Goal: Information Seeking & Learning: Find specific fact

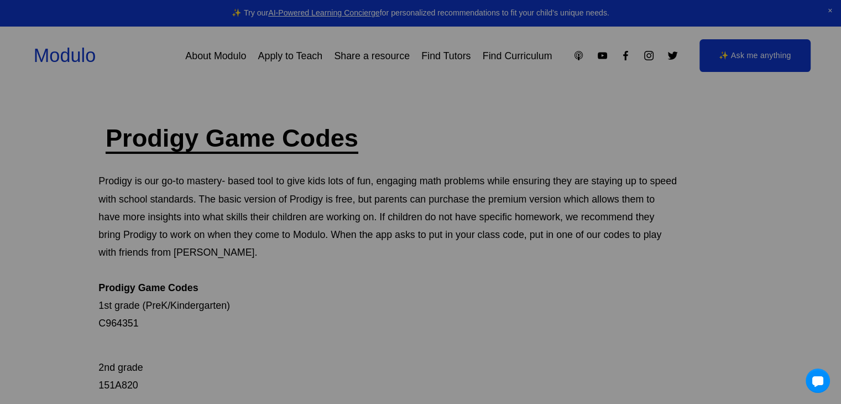
scroll to position [22, 0]
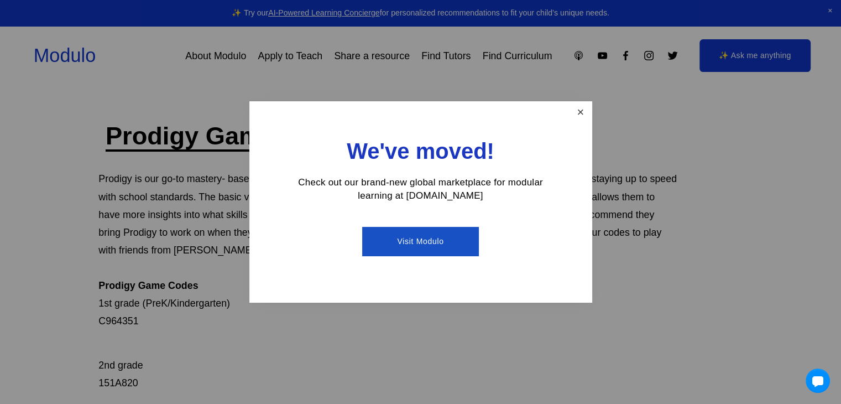
click at [589, 118] on link "Close" at bounding box center [580, 112] width 19 height 19
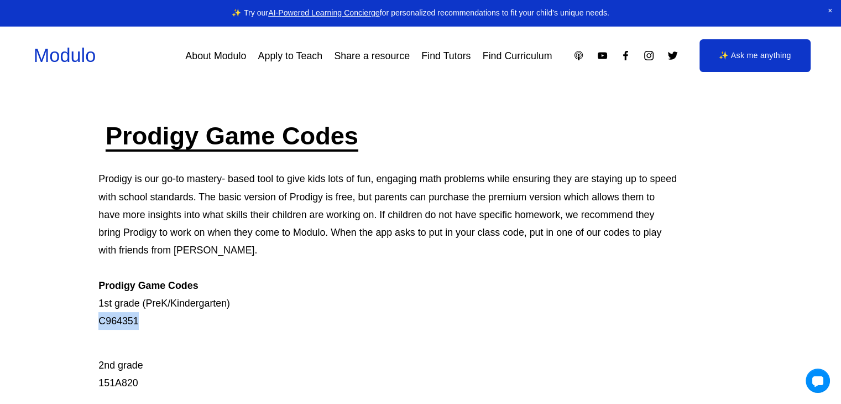
drag, startPoint x: 141, startPoint y: 320, endPoint x: 93, endPoint y: 316, distance: 47.7
copy p "C964351"
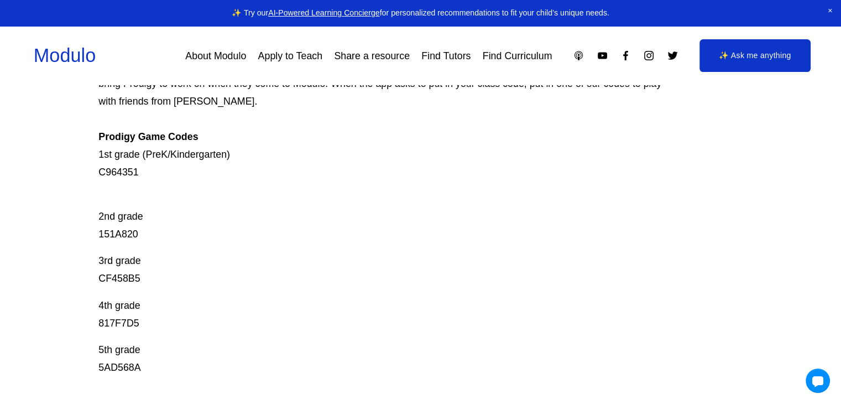
scroll to position [199, 0]
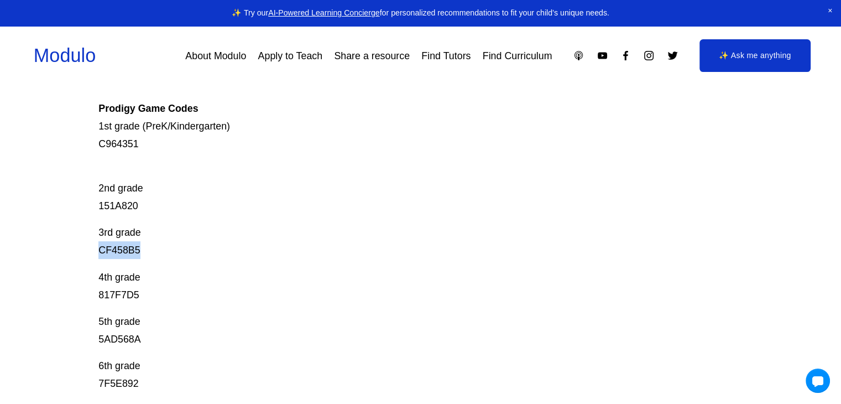
drag, startPoint x: 143, startPoint y: 248, endPoint x: 93, endPoint y: 252, distance: 49.9
click at [93, 252] on div "Prodigy Game Codes Prodigy is our go-to mastery- based tool to give kids lots o…" at bounding box center [420, 302] width 841 height 721
copy p "CF458B5"
drag, startPoint x: 141, startPoint y: 207, endPoint x: 96, endPoint y: 206, distance: 44.3
click at [96, 206] on div "Prodigy Game Codes Prodigy is our go-to mastery- based tool to give kids lots o…" at bounding box center [420, 302] width 841 height 721
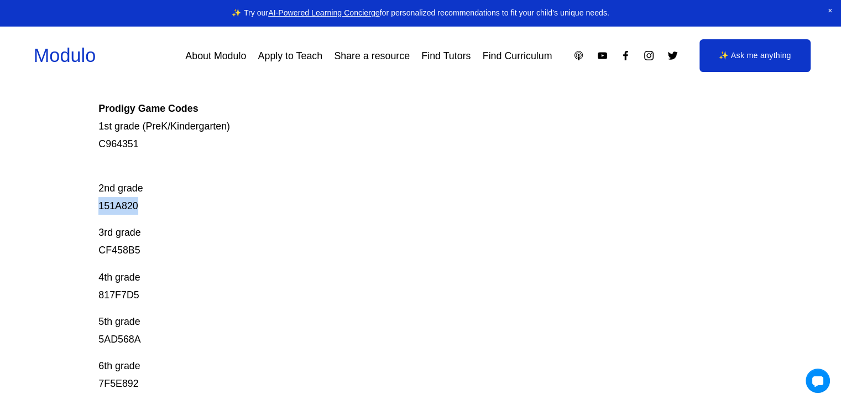
copy p "151A820"
click at [236, 238] on p "3rd grade CF458B5" at bounding box center [387, 240] width 579 height 35
drag, startPoint x: 139, startPoint y: 295, endPoint x: 89, endPoint y: 291, distance: 51.0
click at [89, 291] on div "Prodigy Game Codes Prodigy is our go-to mastery- based tool to give kids lots o…" at bounding box center [420, 302] width 841 height 721
copy p "817F7D5"
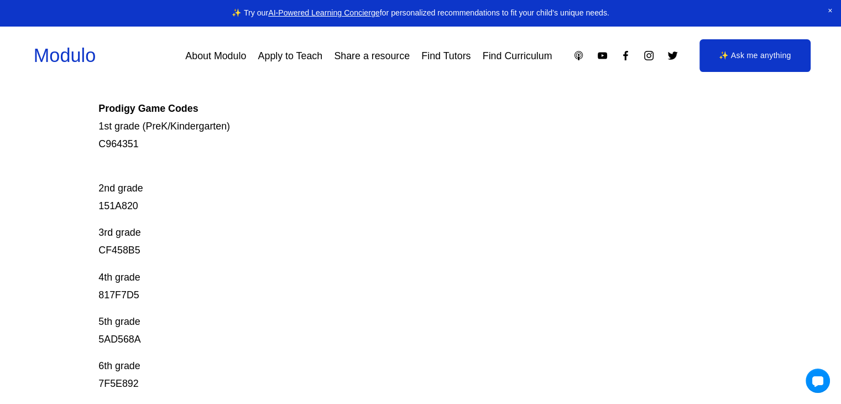
click at [250, 215] on p "2nd grade 151A820" at bounding box center [387, 188] width 579 height 53
drag, startPoint x: 146, startPoint y: 202, endPoint x: 100, endPoint y: 209, distance: 46.9
click at [100, 209] on p "2nd grade 151A820" at bounding box center [387, 188] width 579 height 53
copy p "151A820"
click at [248, 200] on p "2nd grade 151A820" at bounding box center [387, 188] width 579 height 53
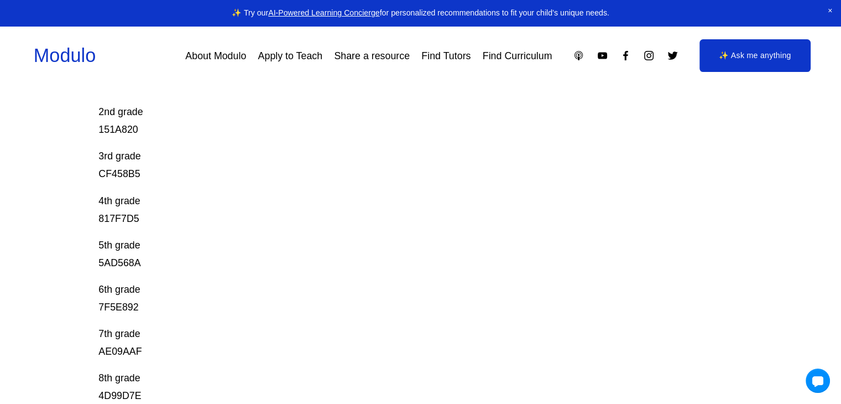
scroll to position [266, 0]
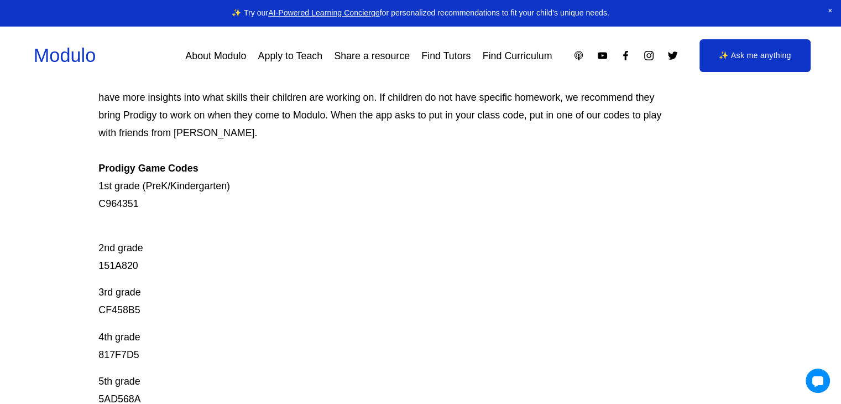
scroll to position [177, 0]
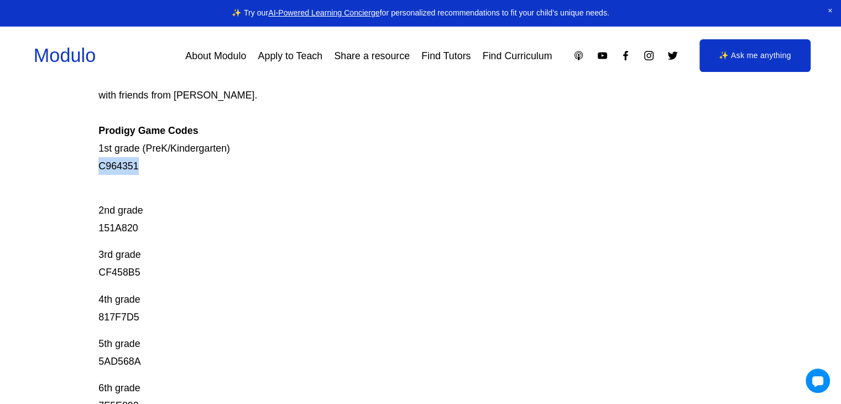
drag, startPoint x: 142, startPoint y: 167, endPoint x: 84, endPoint y: 172, distance: 58.3
click at [84, 172] on div "Prodigy Game Codes Prodigy is our go-to mastery- based tool to give kids lots o…" at bounding box center [420, 325] width 841 height 721
copy p "C964351"
click at [196, 191] on p "2nd grade 151A820" at bounding box center [387, 210] width 579 height 53
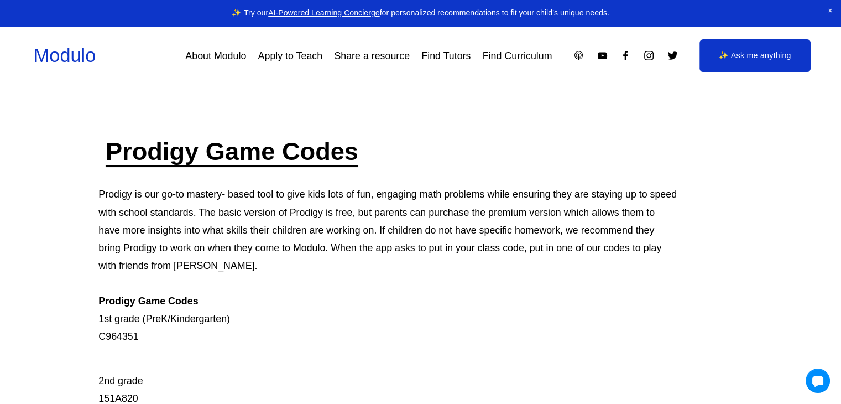
scroll to position [0, 0]
